Goal: Task Accomplishment & Management: Complete application form

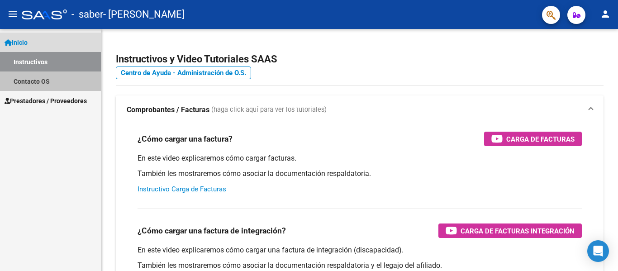
click at [36, 82] on link "Contacto OS" at bounding box center [50, 81] width 101 height 19
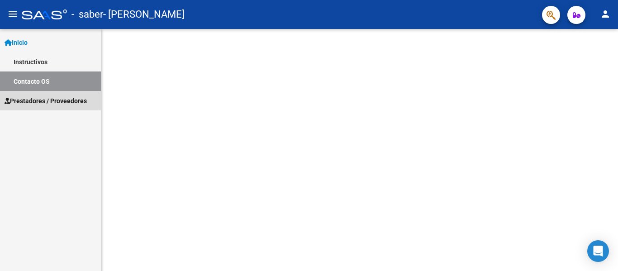
click at [29, 101] on span "Prestadores / Proveedores" at bounding box center [46, 101] width 82 height 10
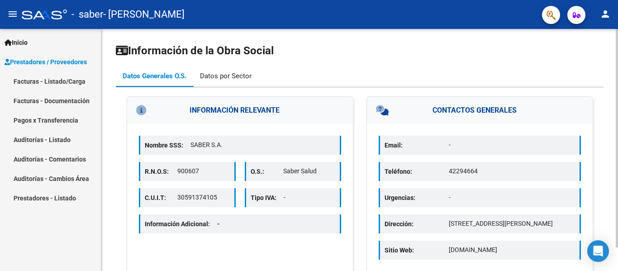
click at [224, 77] on div "Datos por Sector" at bounding box center [226, 76] width 52 height 10
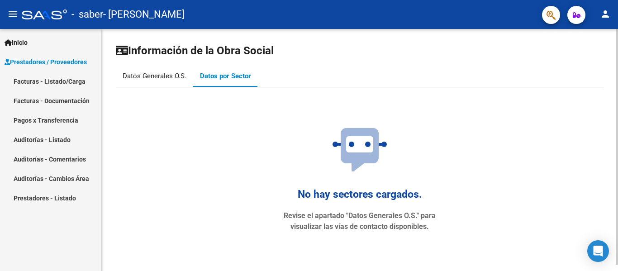
click at [179, 76] on div "Datos Generales O.S." at bounding box center [155, 76] width 64 height 10
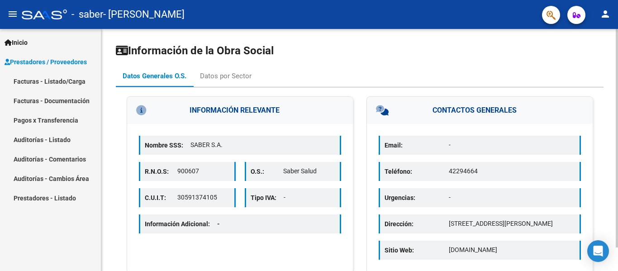
scroll to position [26, 0]
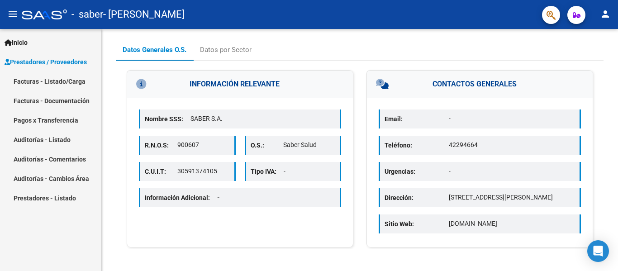
click at [42, 82] on link "Facturas - Listado/Carga" at bounding box center [50, 81] width 101 height 19
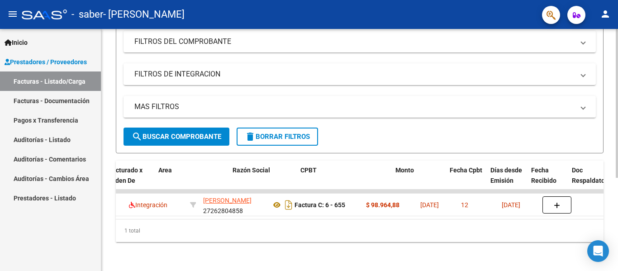
scroll to position [0, 137]
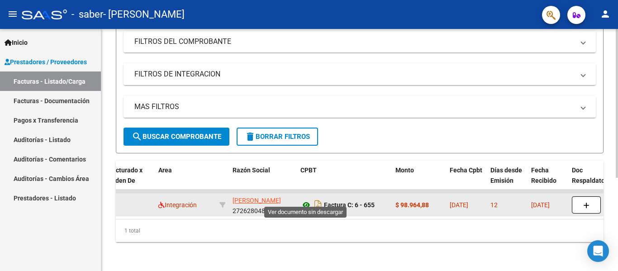
click at [310, 200] on icon at bounding box center [307, 205] width 12 height 11
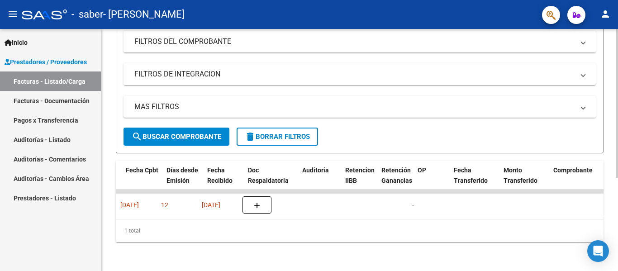
scroll to position [0, 415]
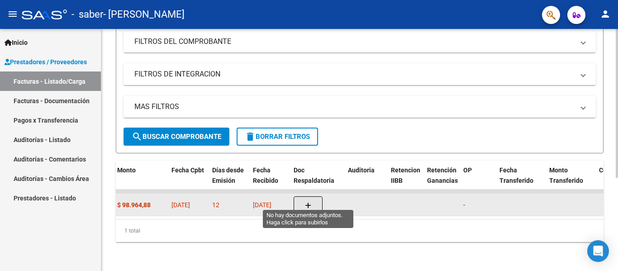
click at [305, 202] on icon "button" at bounding box center [308, 205] width 6 height 7
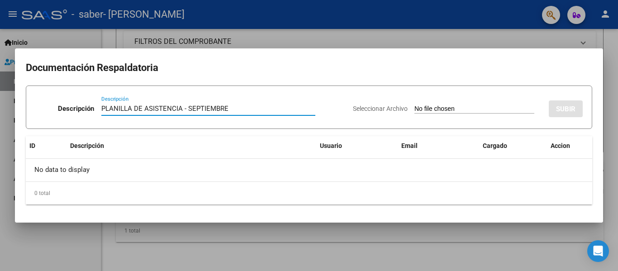
type input "PLANILLA DE ASISTENCIA - SEPTIEMBRE"
click at [458, 110] on input "Seleccionar Archivo" at bounding box center [475, 109] width 120 height 9
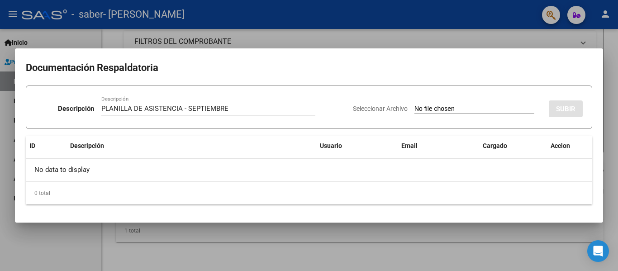
click at [427, 111] on input "Seleccionar Archivo" at bounding box center [475, 109] width 120 height 9
type input "C:\fakepath\[PERSON_NAME] [PERSON_NAME] SEPTIEMBRE.pdf"
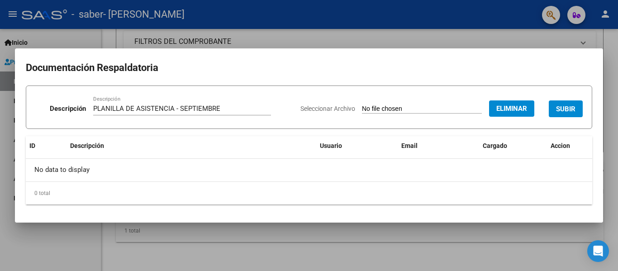
click at [559, 109] on span "SUBIR" at bounding box center [565, 109] width 19 height 8
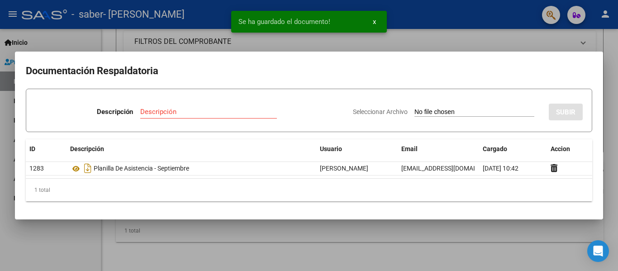
click at [372, 23] on button "x" at bounding box center [375, 22] width 18 height 16
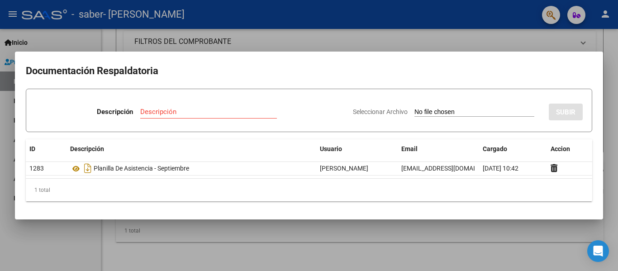
click at [146, 46] on div at bounding box center [309, 135] width 618 height 271
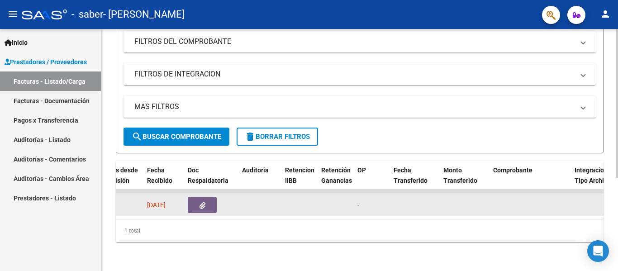
scroll to position [0, 509]
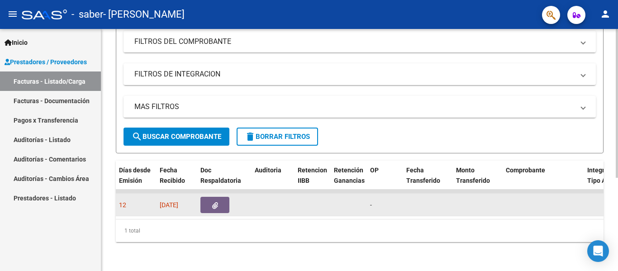
click at [204, 200] on button "button" at bounding box center [214, 205] width 29 height 16
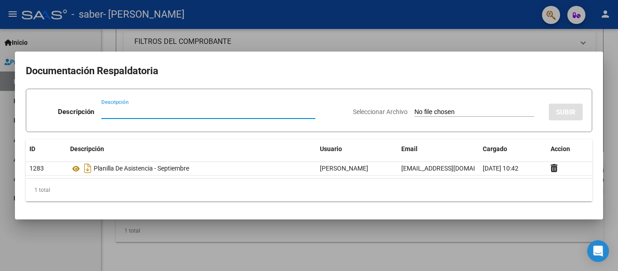
click at [218, 37] on div at bounding box center [309, 135] width 618 height 271
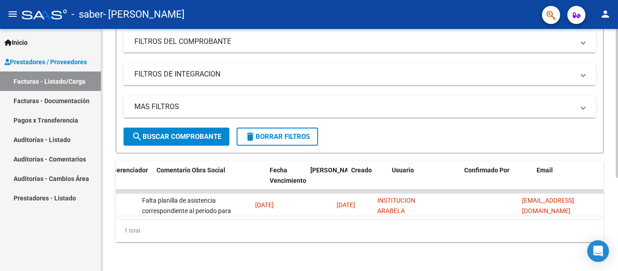
scroll to position [0, 1420]
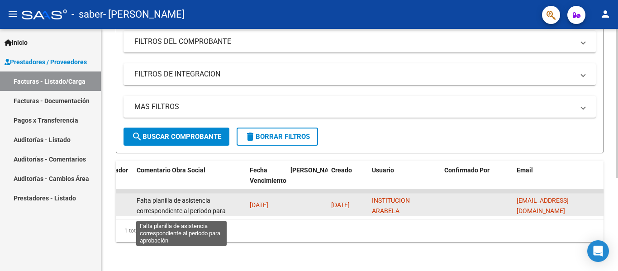
click at [175, 202] on span "Falta planilla de asistencia correspondiente al periodo para aprobación" at bounding box center [181, 211] width 89 height 28
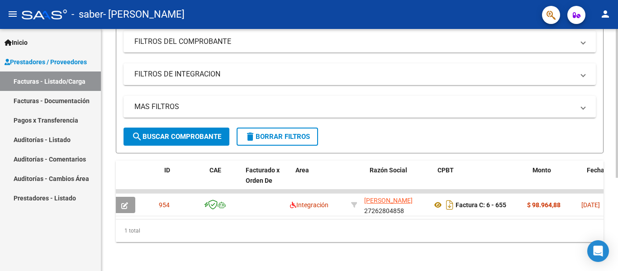
scroll to position [0, 0]
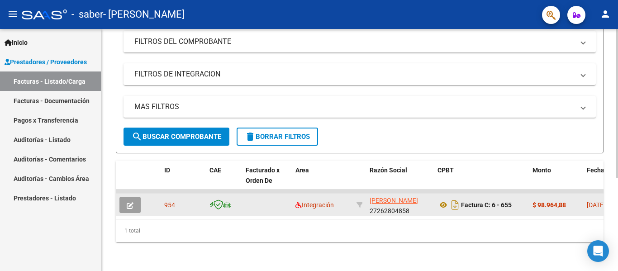
click at [129, 202] on icon "button" at bounding box center [130, 205] width 7 height 7
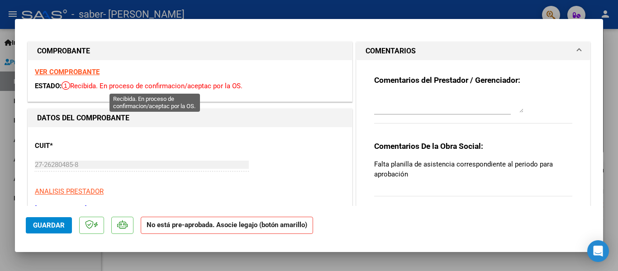
click at [151, 88] on span "Recibida. En proceso de confirmacion/aceptac por la OS." at bounding box center [152, 86] width 181 height 8
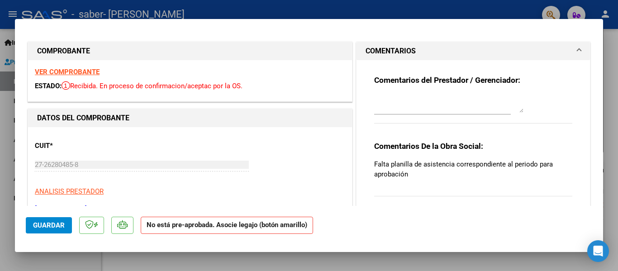
click at [151, 87] on span "Recibida. En proceso de confirmacion/aceptac por la OS." at bounding box center [152, 86] width 181 height 8
click at [189, 84] on span "Recibida. En proceso de confirmacion/aceptac por la OS." at bounding box center [152, 86] width 181 height 8
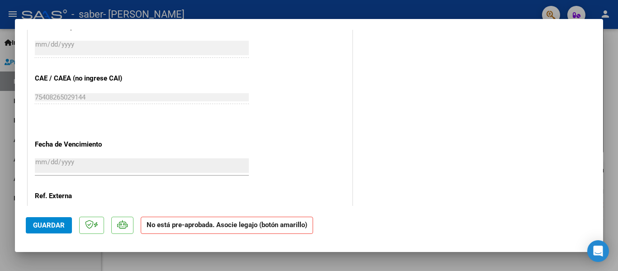
scroll to position [577, 0]
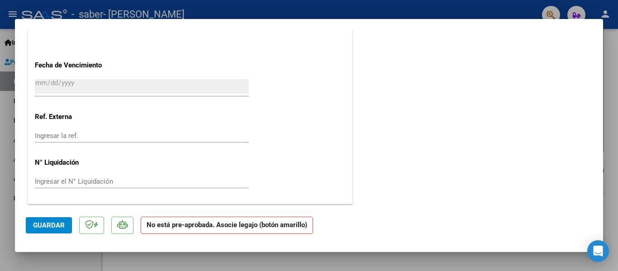
click at [95, 132] on input "Ingresar la ref." at bounding box center [142, 136] width 214 height 8
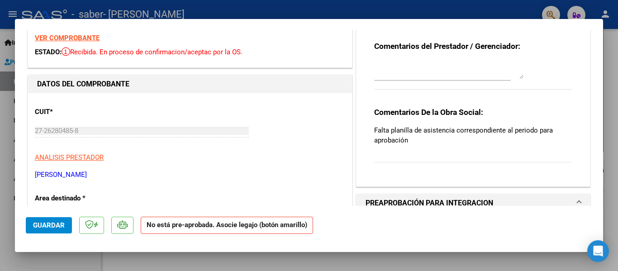
scroll to position [0, 0]
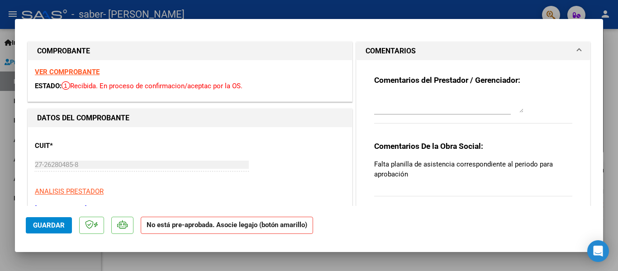
click at [436, 109] on textarea at bounding box center [448, 104] width 149 height 18
type textarea "y"
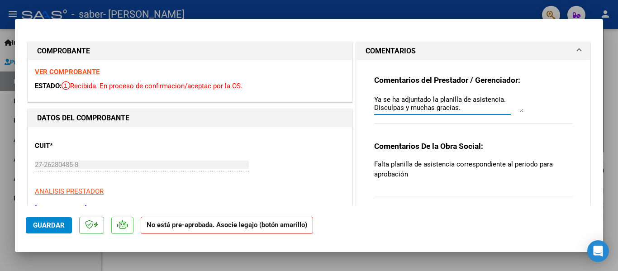
type textarea "Ya se ha adjuntado la planilla de asistencia. Disculpas y muchas gracias."
click at [51, 229] on span "Guardar" at bounding box center [49, 225] width 32 height 8
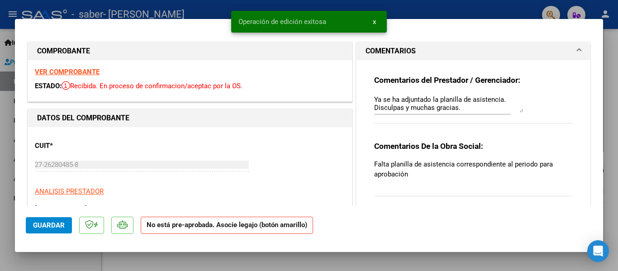
drag, startPoint x: 3, startPoint y: 158, endPoint x: 1, endPoint y: 171, distance: 12.3
click at [2, 159] on div at bounding box center [309, 135] width 618 height 271
type input "$ 0,00"
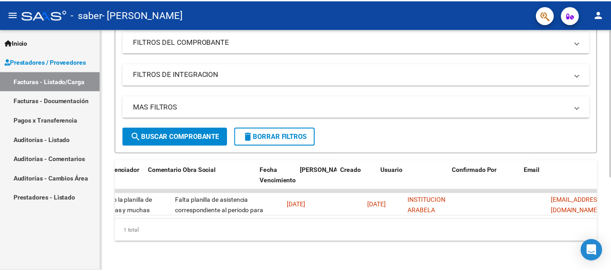
scroll to position [0, 1420]
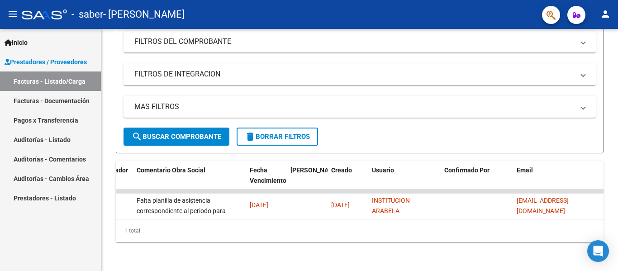
click at [608, 18] on mat-icon "person" at bounding box center [605, 14] width 11 height 11
click at [589, 63] on button "exit_to_app Salir" at bounding box center [586, 60] width 55 height 22
